Goal: Transaction & Acquisition: Purchase product/service

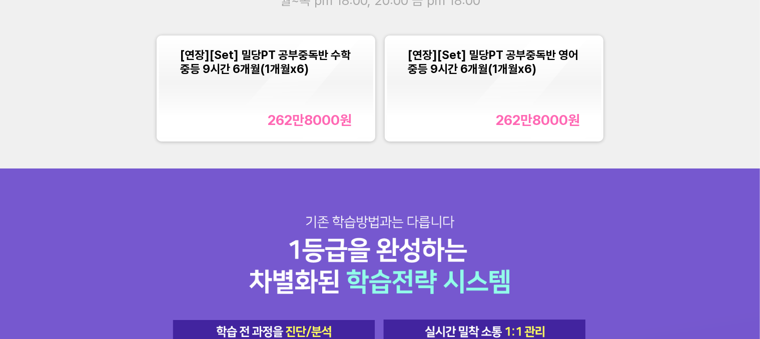
scroll to position [1051, 0]
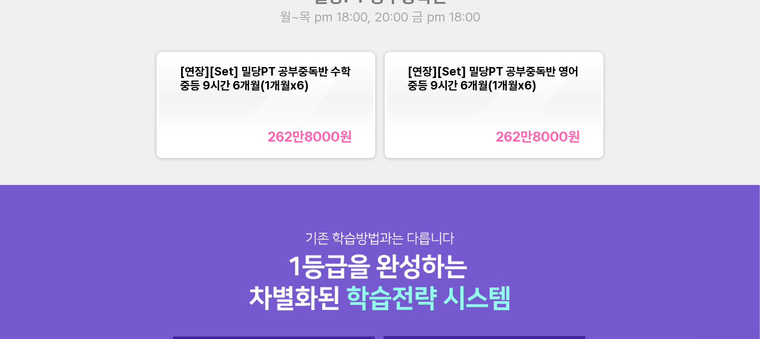
click at [439, 94] on div "[연장][Set] 밀당PT 공부중독반 영어 중등 9시간 6개월(1개월x6) 262만8000 원" at bounding box center [494, 105] width 172 height 81
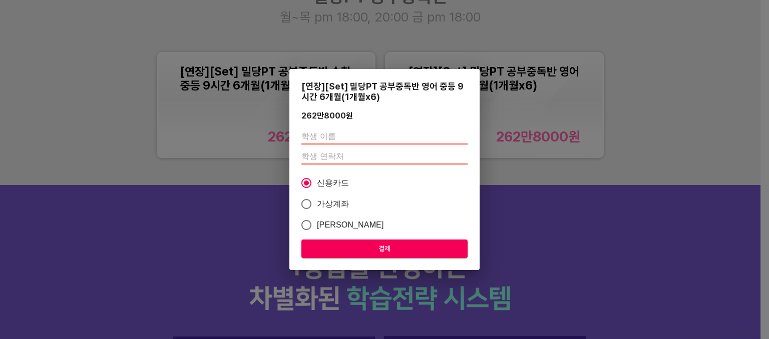
click at [347, 140] on input "text" at bounding box center [384, 137] width 166 height 16
type input "r"
type input "[PERSON_NAME]"
type input "010"
click at [378, 251] on span "결제" at bounding box center [384, 249] width 150 height 13
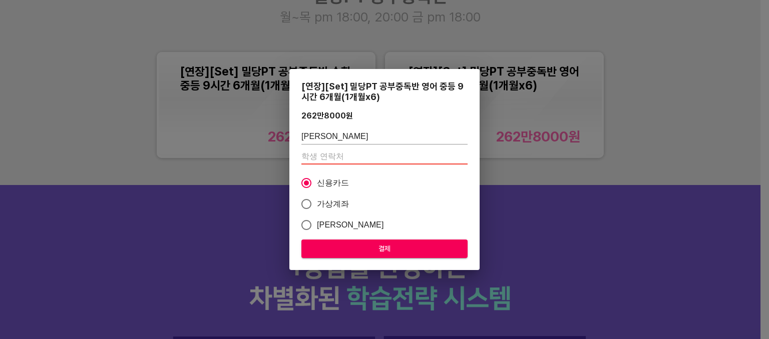
click at [371, 159] on input "number" at bounding box center [384, 157] width 166 height 16
type input "01064397550"
click at [374, 247] on span "결제" at bounding box center [384, 249] width 150 height 13
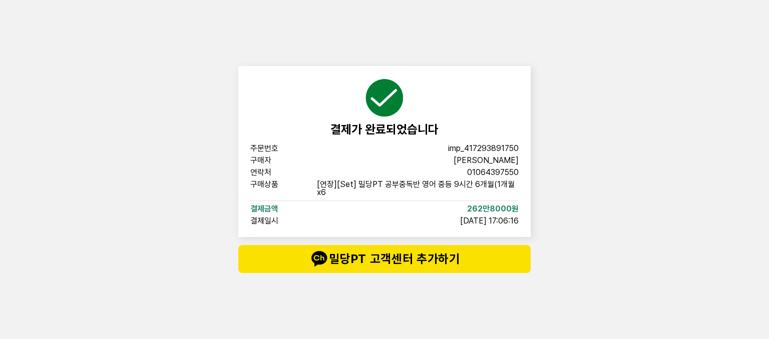
click at [191, 7] on div "결제가 완료되었습니다 주문번호 imp_[PHONE_NUMBER] 구매자 [PERSON_NAME] 연락처 01064397550 구매상품 [연장]…" at bounding box center [384, 169] width 769 height 339
